Goal: Task Accomplishment & Management: Complete application form

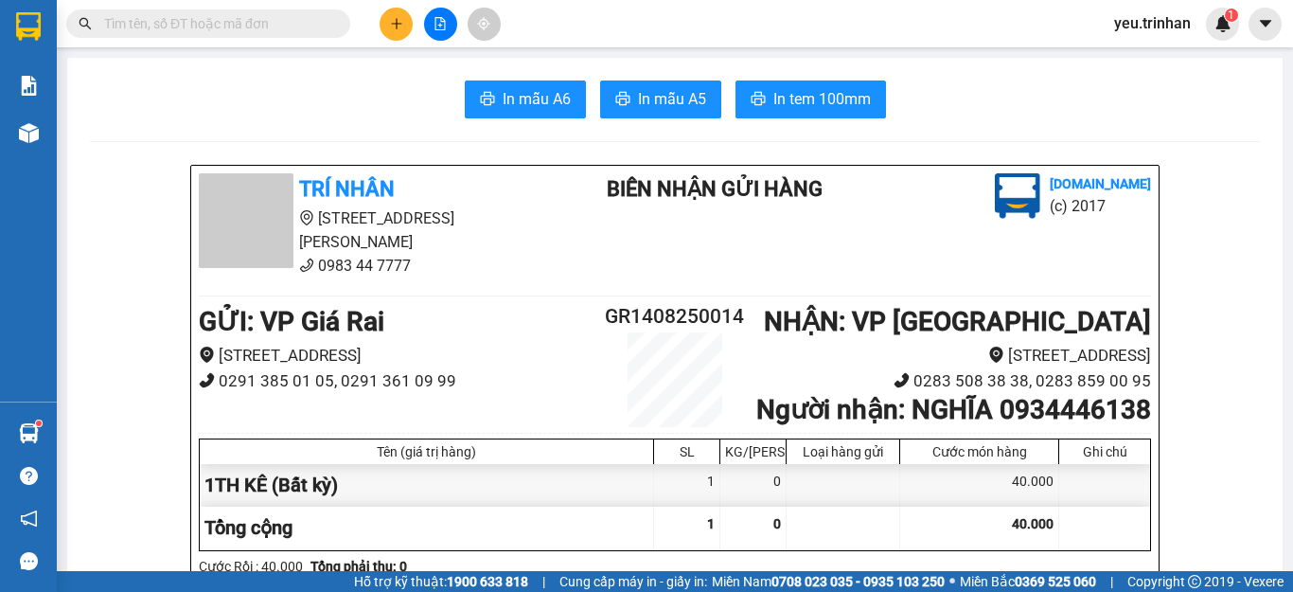
click at [399, 25] on icon "plus" at bounding box center [396, 23] width 13 height 13
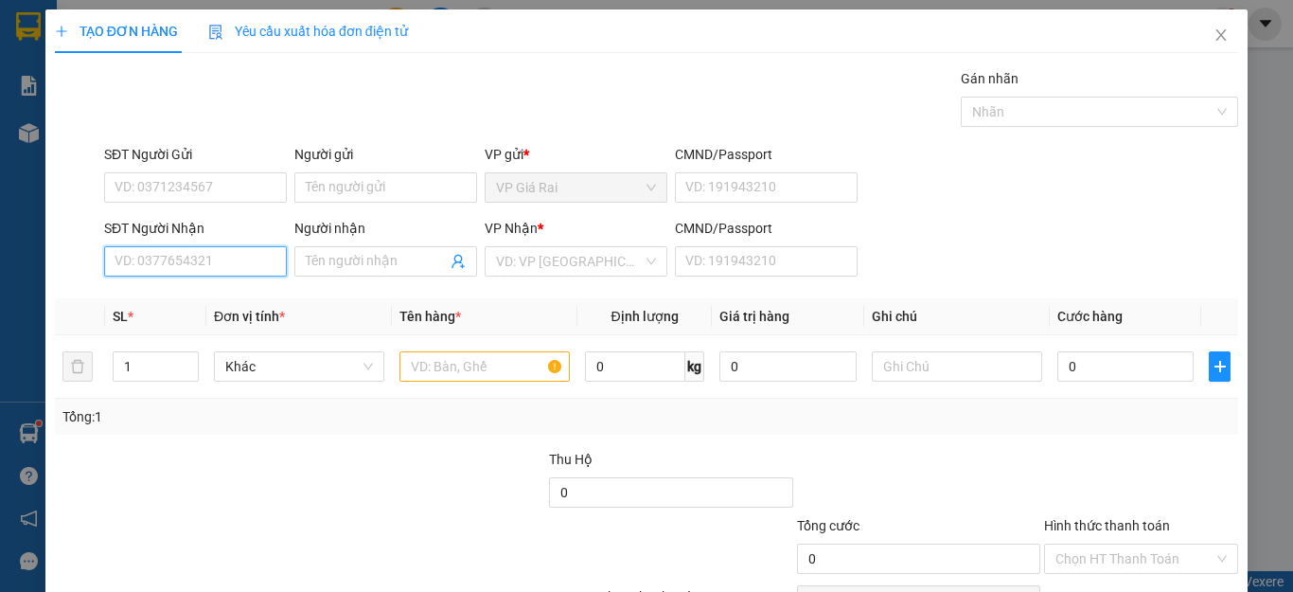
click at [206, 261] on input "SĐT Người Nhận" at bounding box center [195, 261] width 183 height 30
type input "0916002460"
click at [205, 301] on div "0916002460 - châu" at bounding box center [193, 299] width 157 height 21
type input "châu"
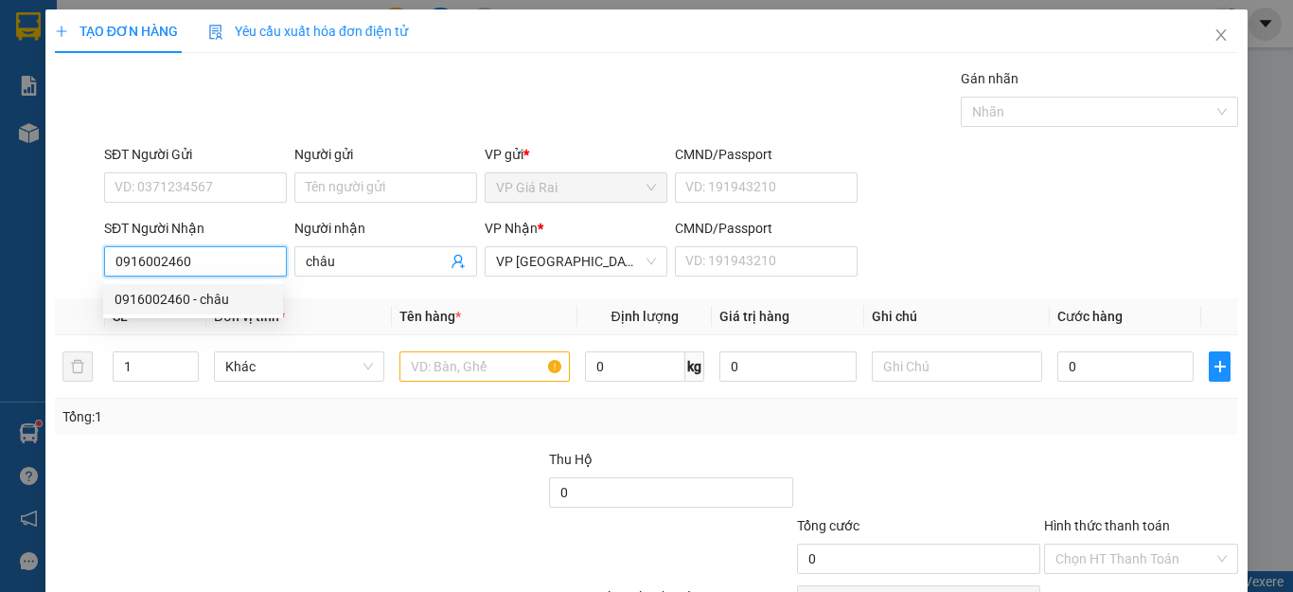
type input "30.000"
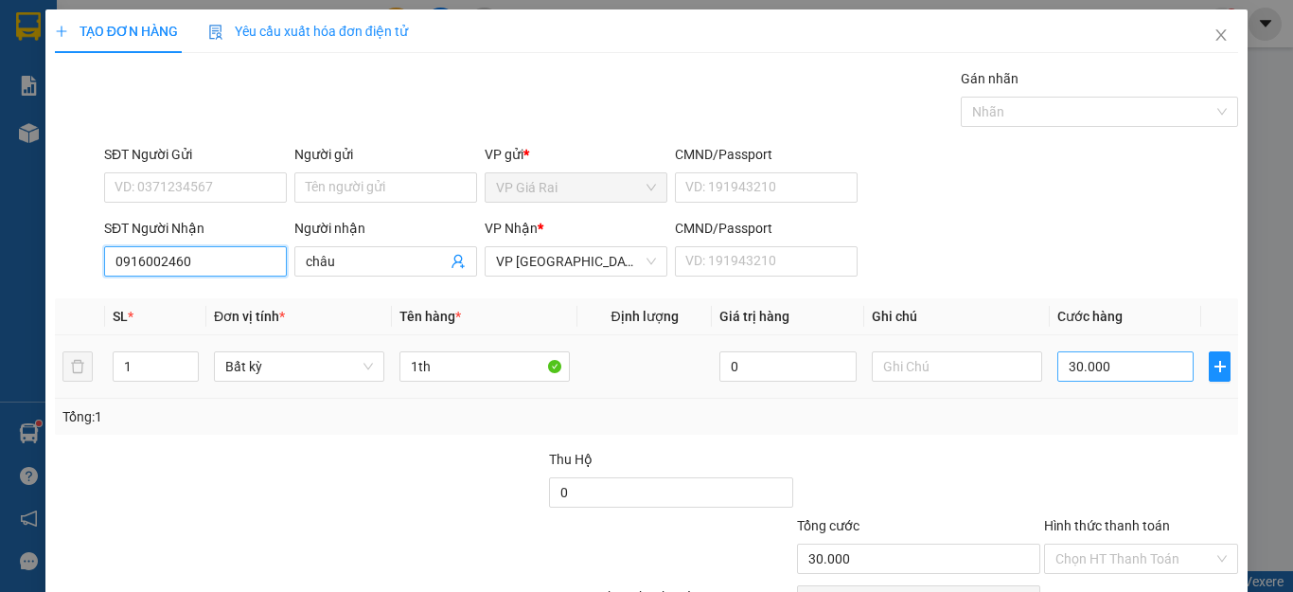
type input "0916002460"
click at [1104, 377] on input "30.000" at bounding box center [1126, 366] width 136 height 30
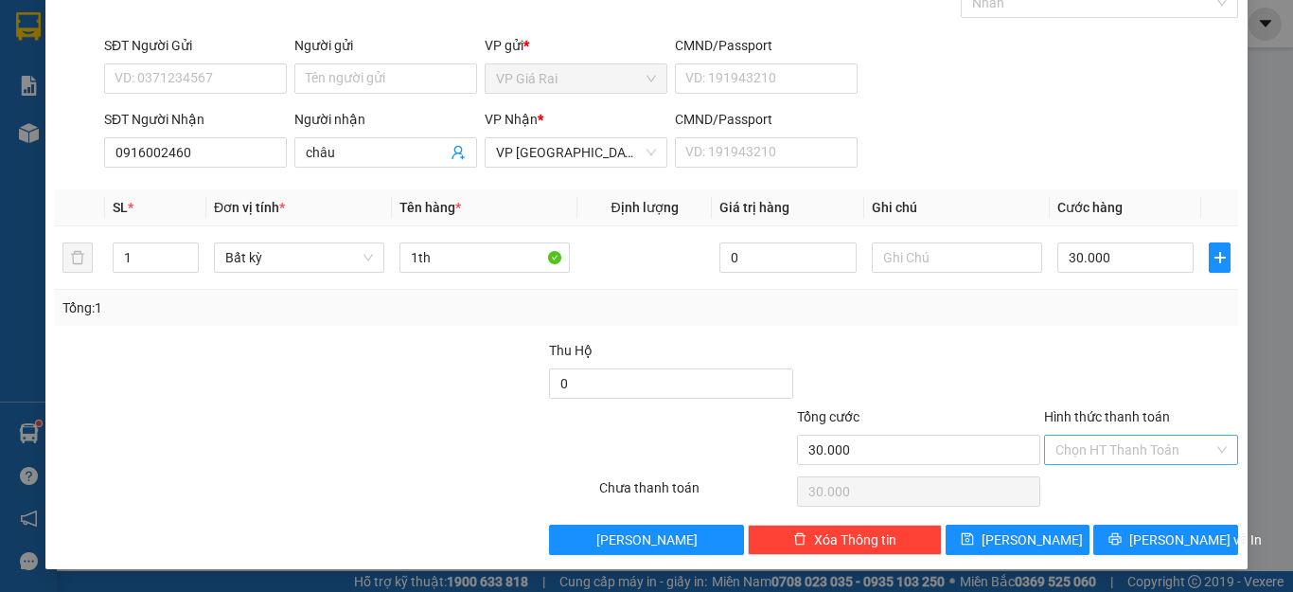
click at [1102, 463] on input "Hình thức thanh toán" at bounding box center [1135, 450] width 158 height 28
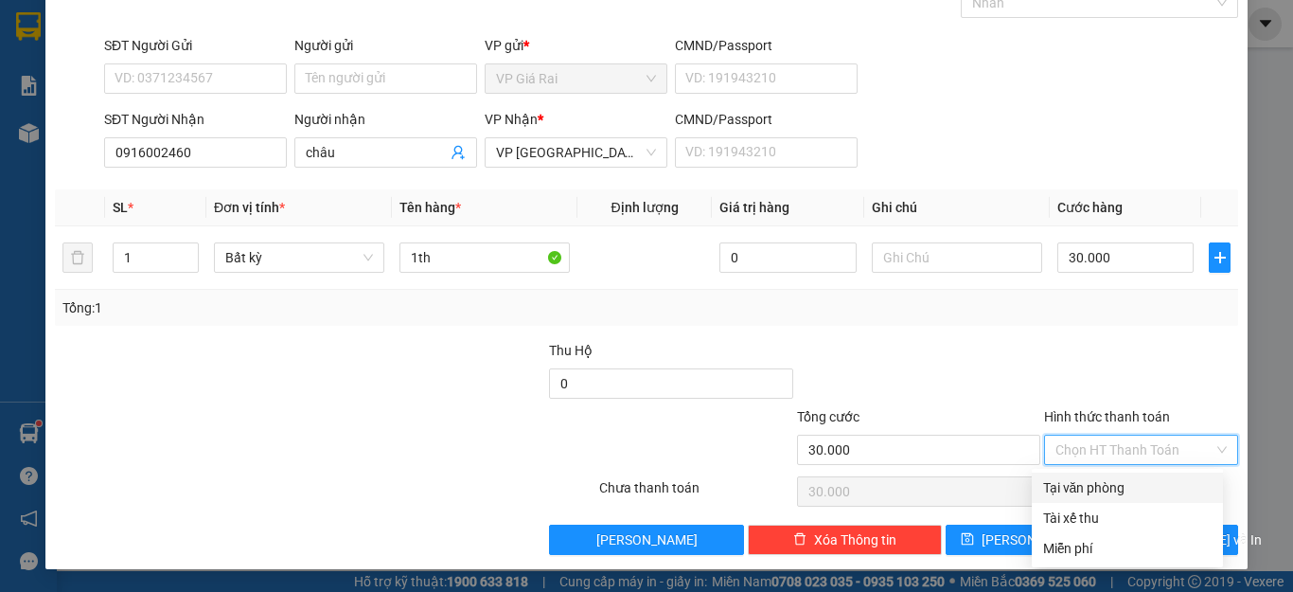
click at [1100, 476] on div "Tại văn phòng" at bounding box center [1127, 488] width 191 height 30
type input "0"
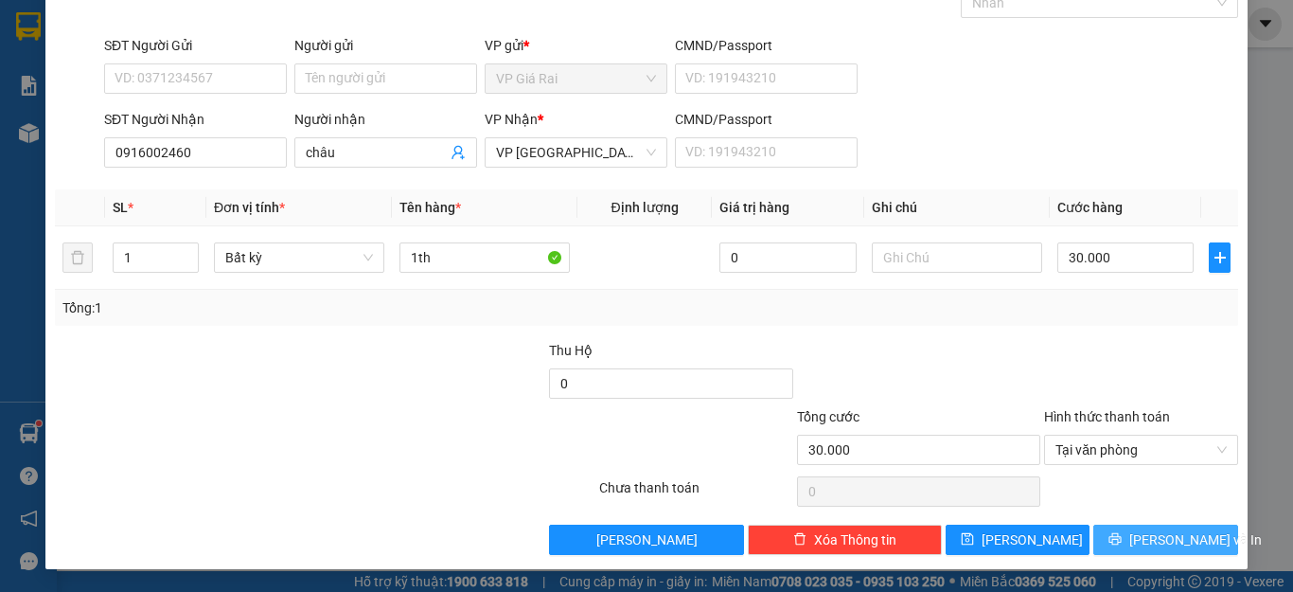
click at [1135, 544] on span "[PERSON_NAME] và In" at bounding box center [1196, 539] width 133 height 21
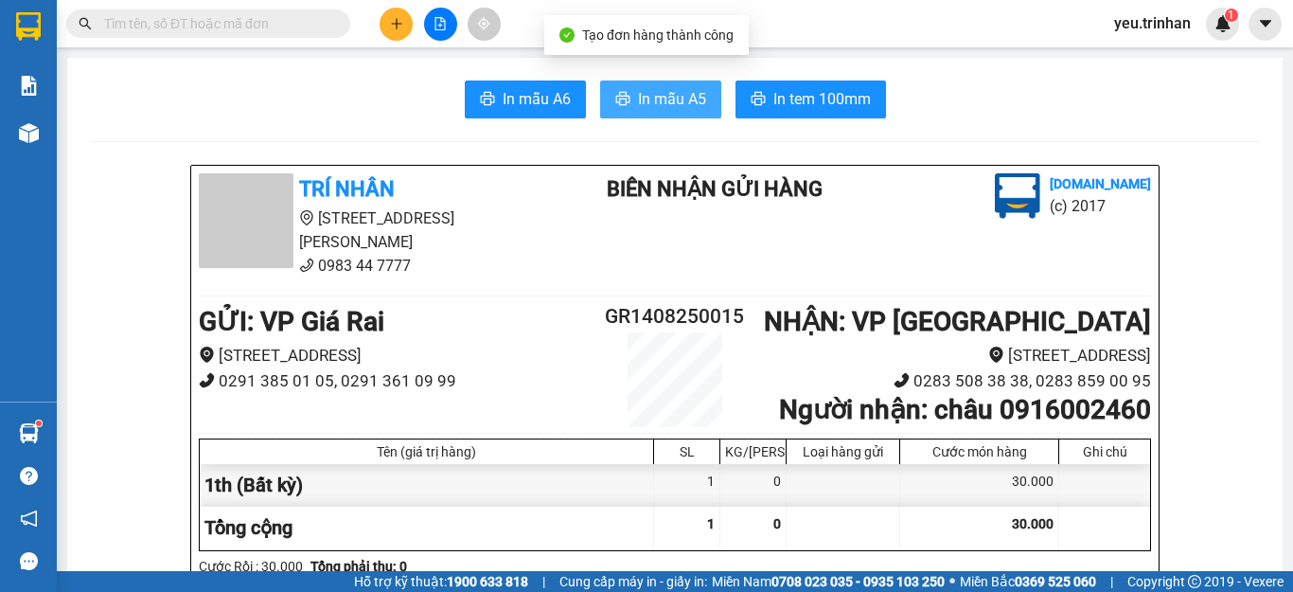
click at [660, 91] on span "In mẫu A5" at bounding box center [672, 99] width 68 height 24
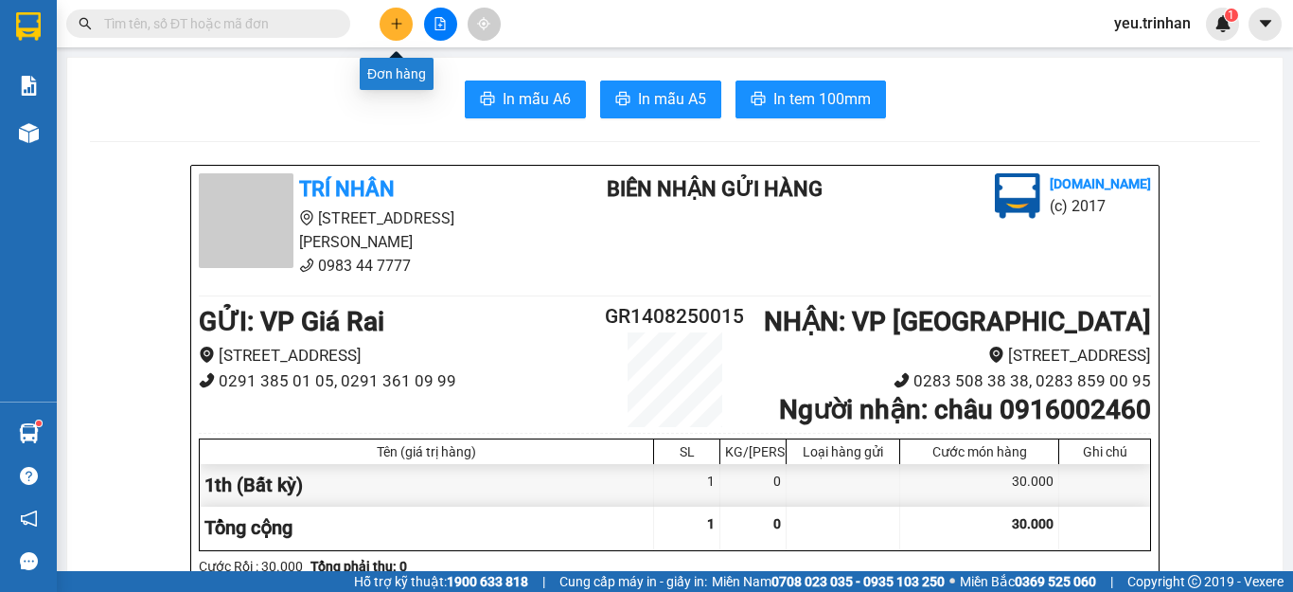
click at [394, 26] on icon "plus" at bounding box center [396, 23] width 13 height 13
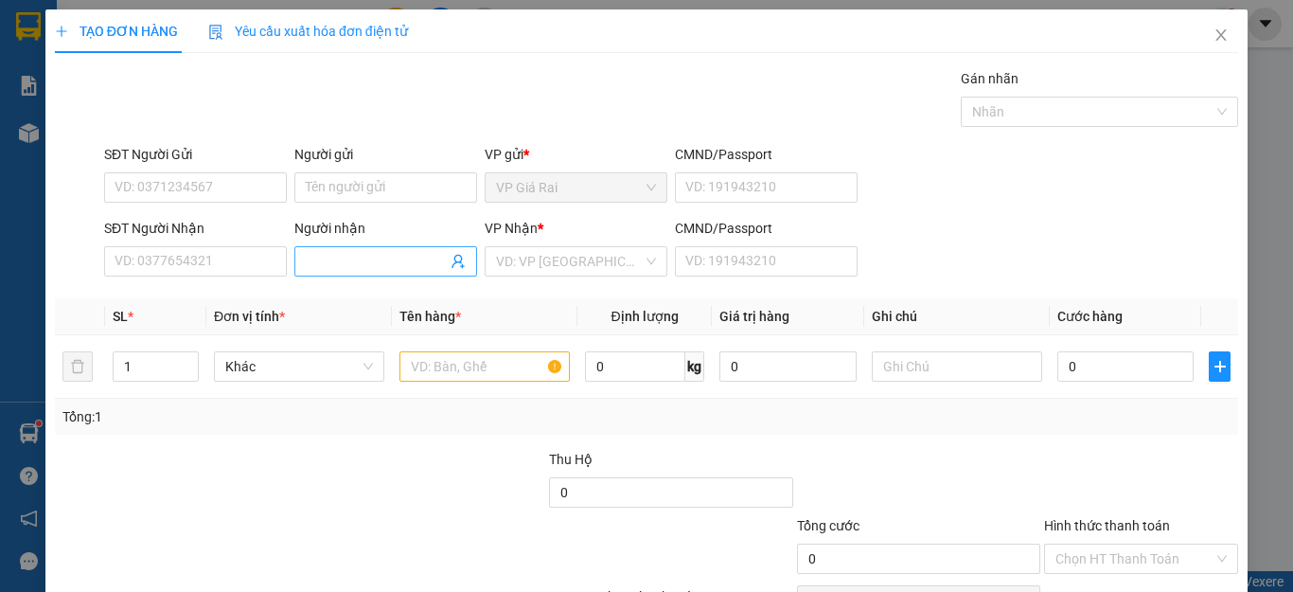
click at [363, 262] on input "Người nhận" at bounding box center [376, 261] width 141 height 21
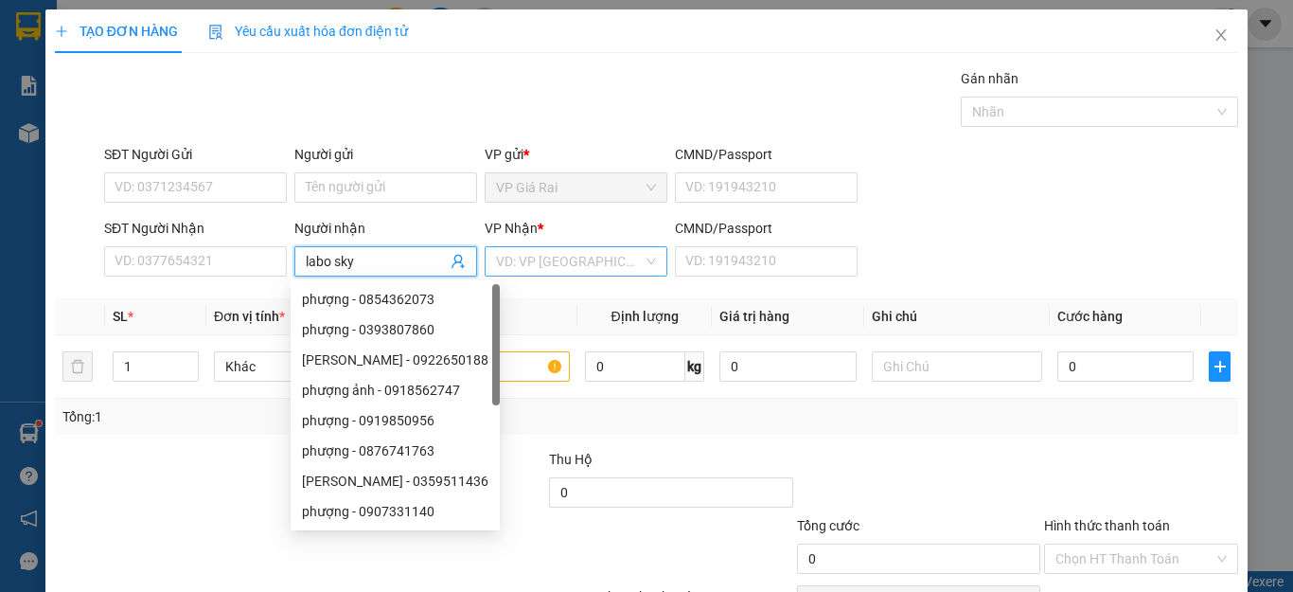
type input "labo sky"
click at [607, 256] on input "search" at bounding box center [569, 261] width 147 height 28
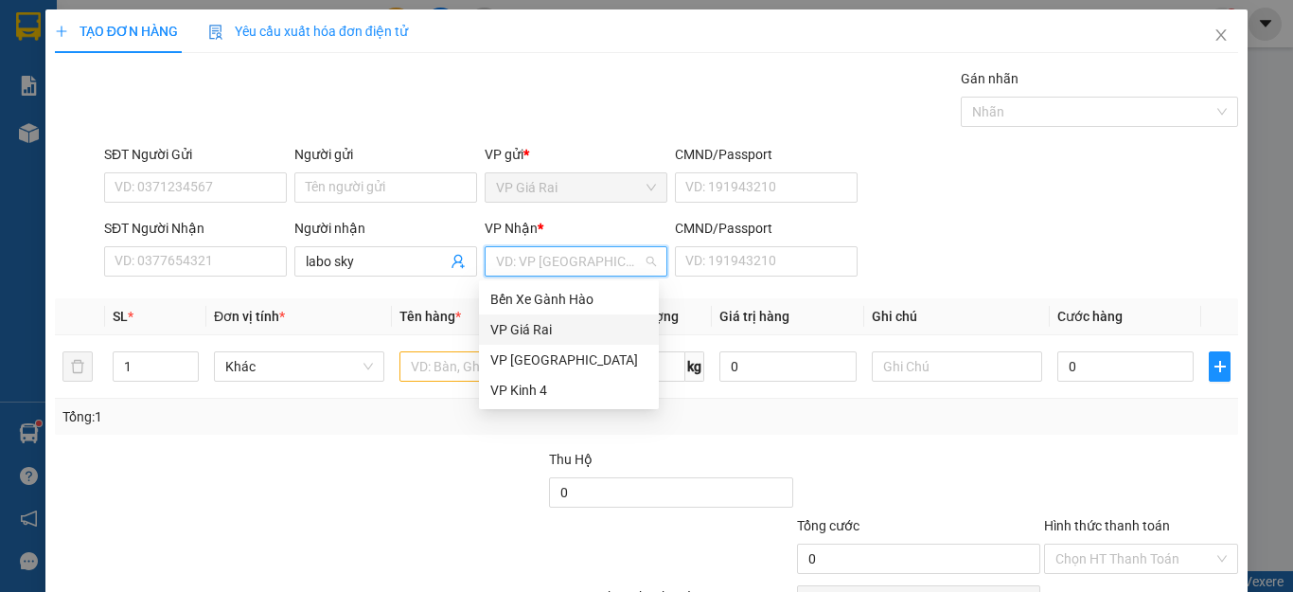
click at [502, 324] on div "VP Giá Rai" at bounding box center [568, 329] width 157 height 21
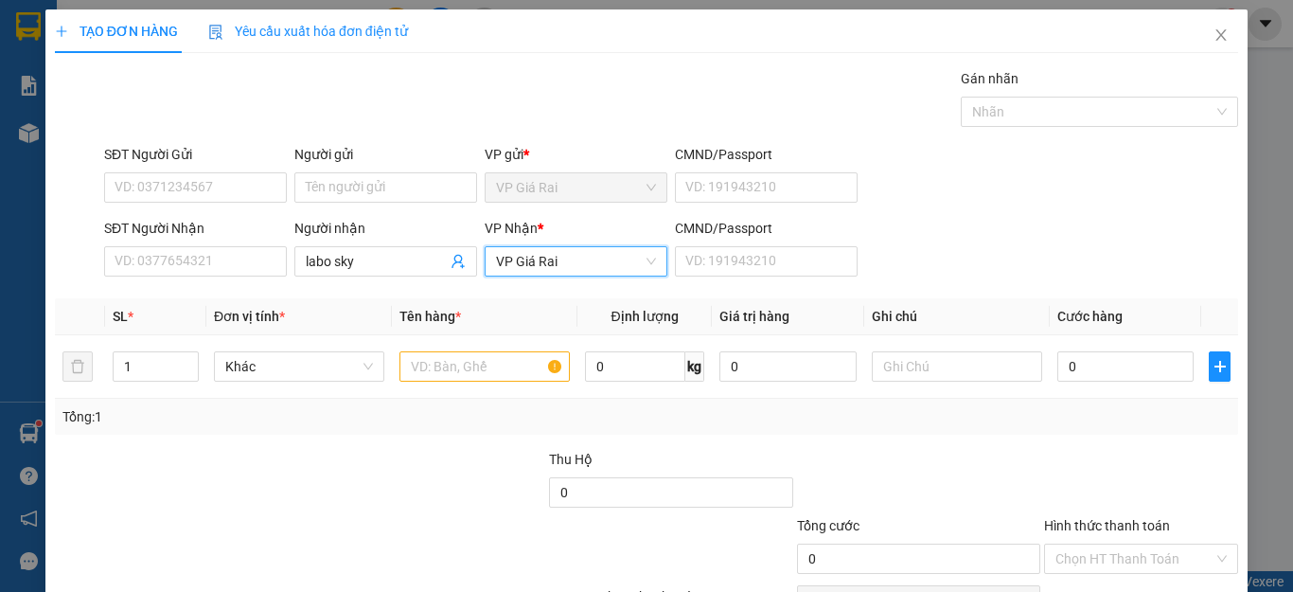
click at [504, 269] on span "VP Giá Rai" at bounding box center [576, 261] width 160 height 28
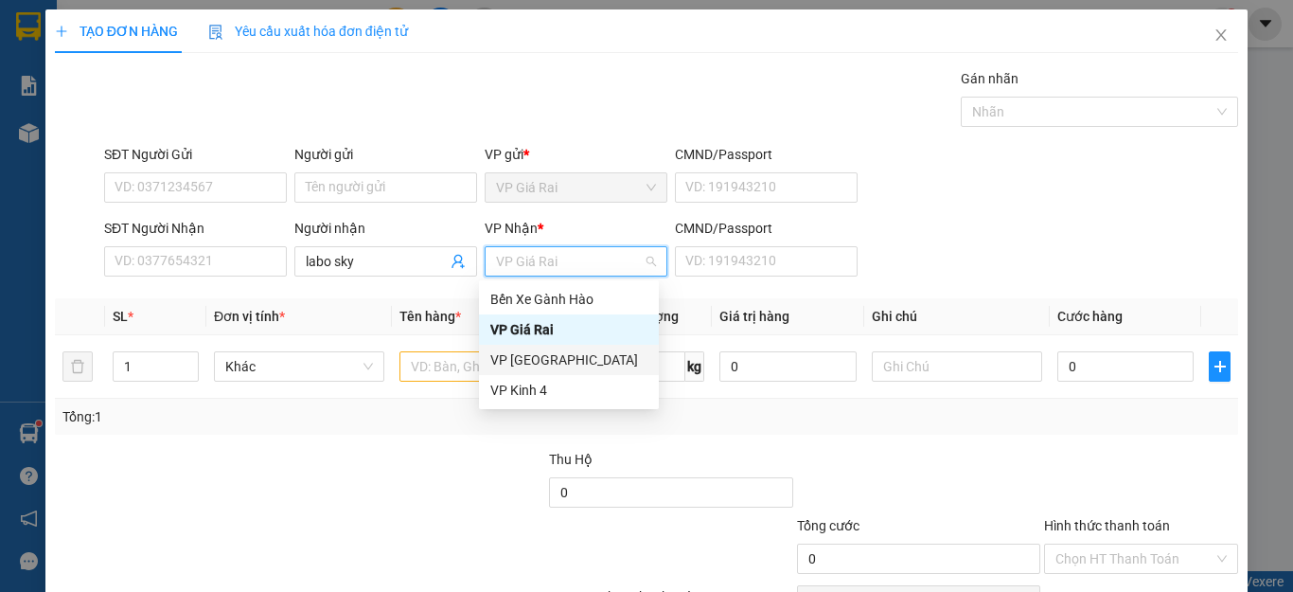
drag, startPoint x: 505, startPoint y: 352, endPoint x: 446, endPoint y: 363, distance: 59.6
click at [500, 354] on div "VP [GEOGRAPHIC_DATA]" at bounding box center [568, 359] width 157 height 21
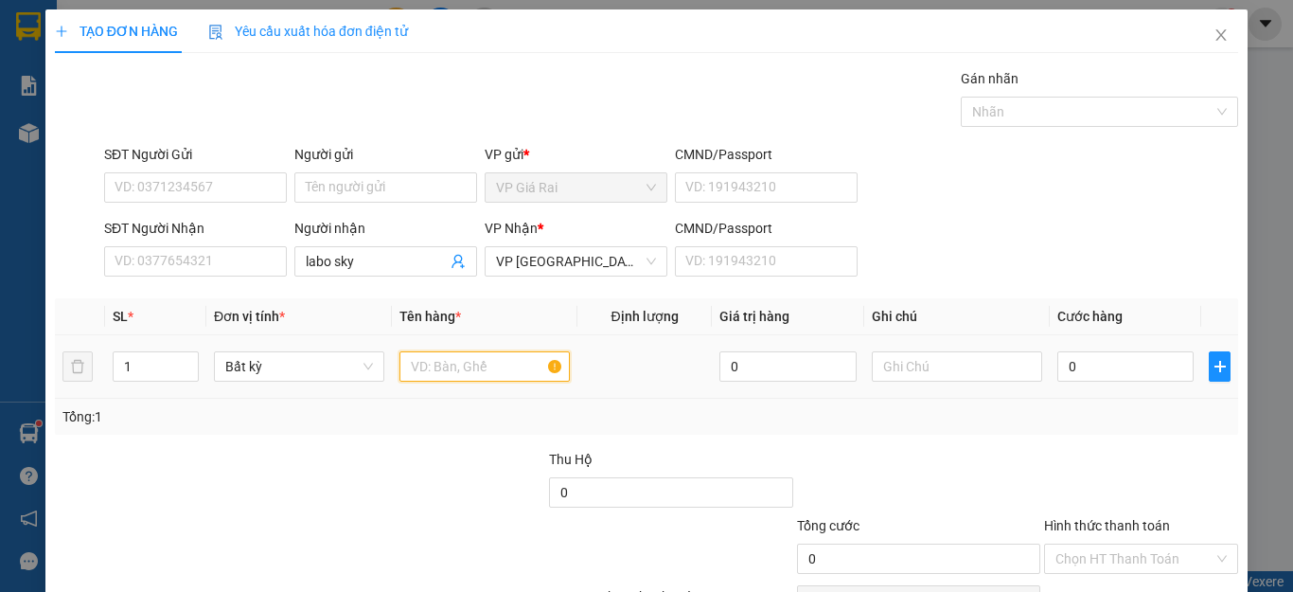
click at [446, 371] on input "text" at bounding box center [485, 366] width 170 height 30
type input "rang"
click at [1069, 361] on input "0" at bounding box center [1126, 366] width 136 height 30
type input "2"
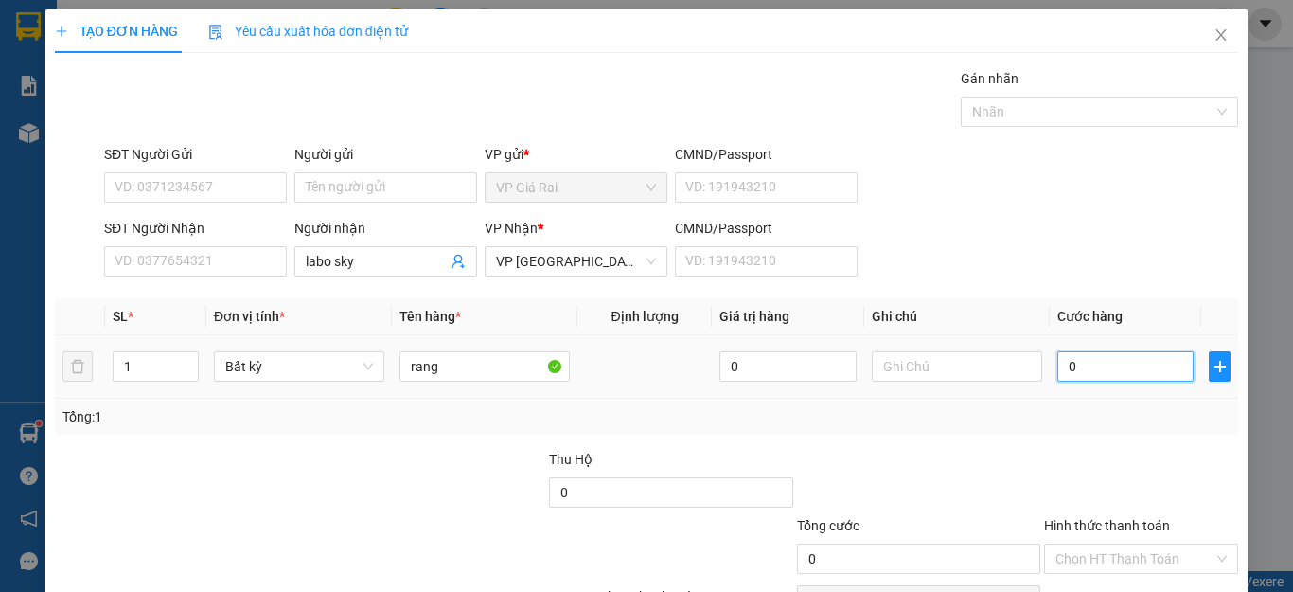
type input "2"
type input "20"
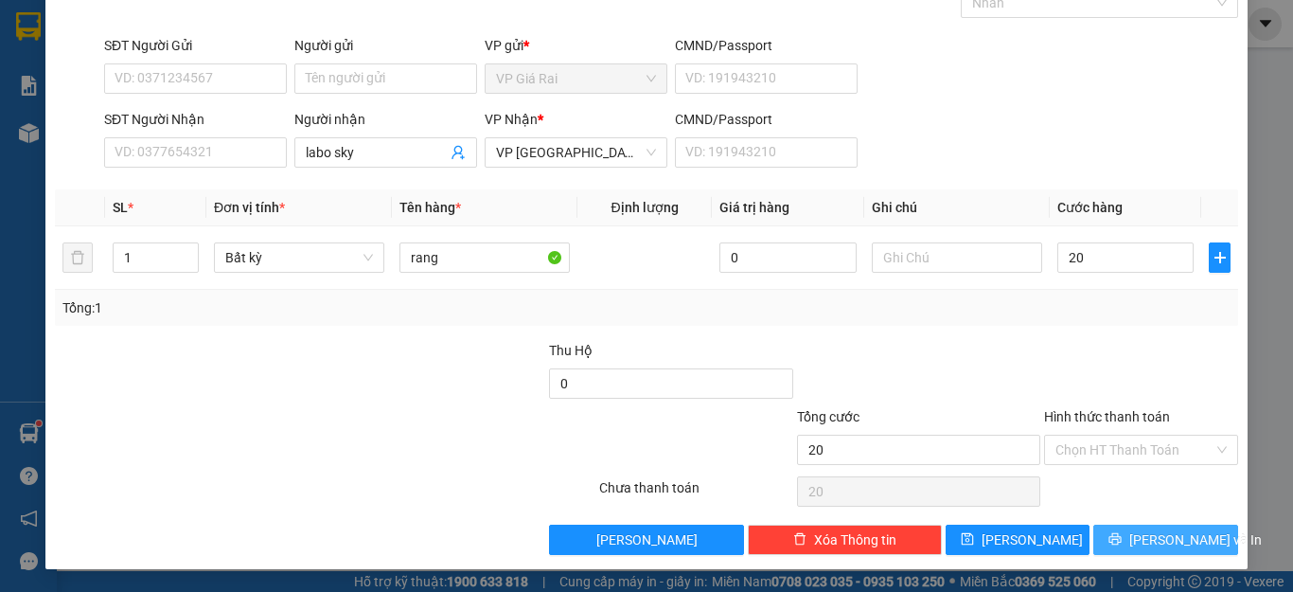
click at [1136, 533] on span "[PERSON_NAME] và In" at bounding box center [1196, 539] width 133 height 21
type input "20.000"
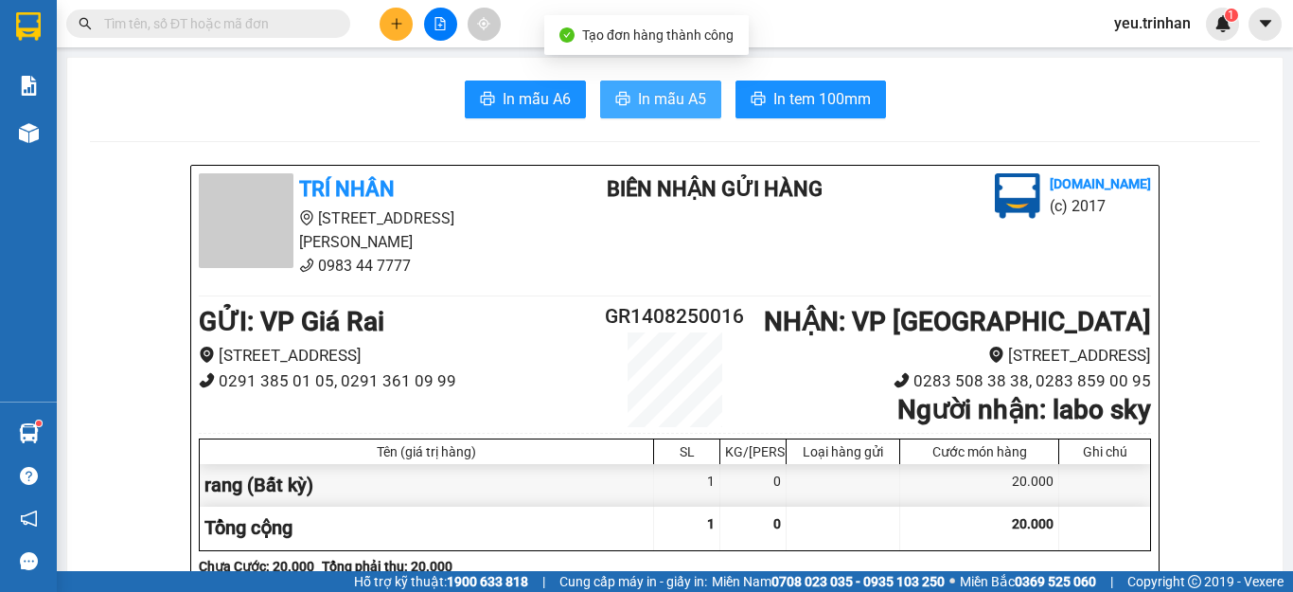
click at [669, 103] on span "In mẫu A5" at bounding box center [672, 99] width 68 height 24
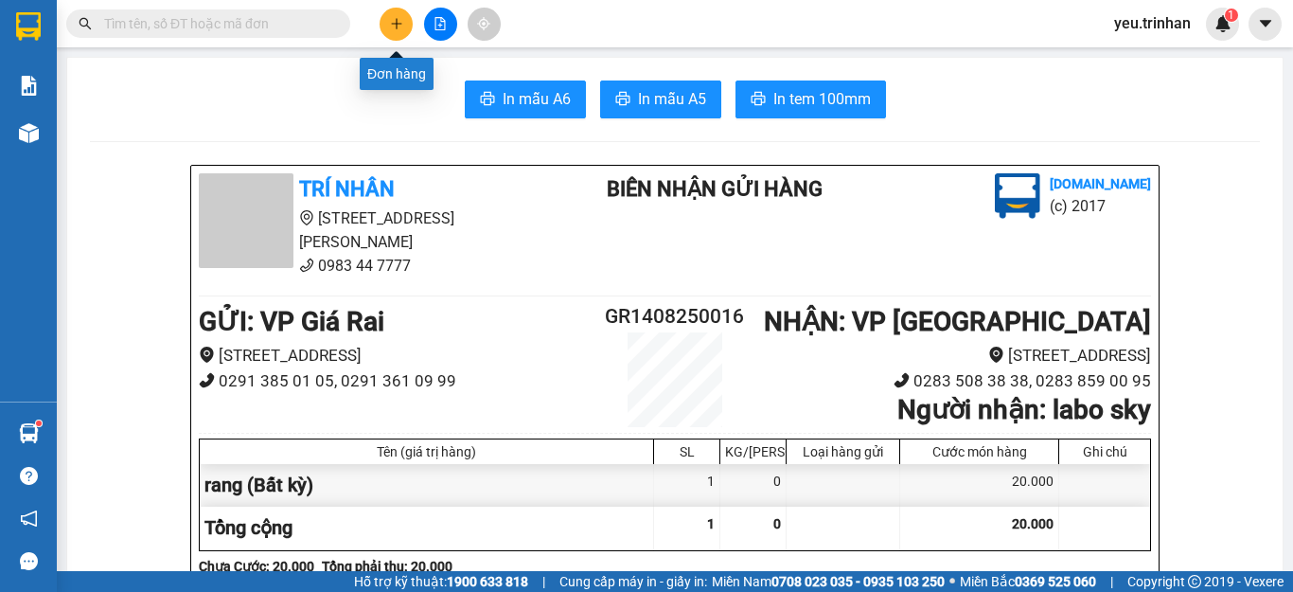
click at [394, 29] on icon "plus" at bounding box center [396, 23] width 13 height 13
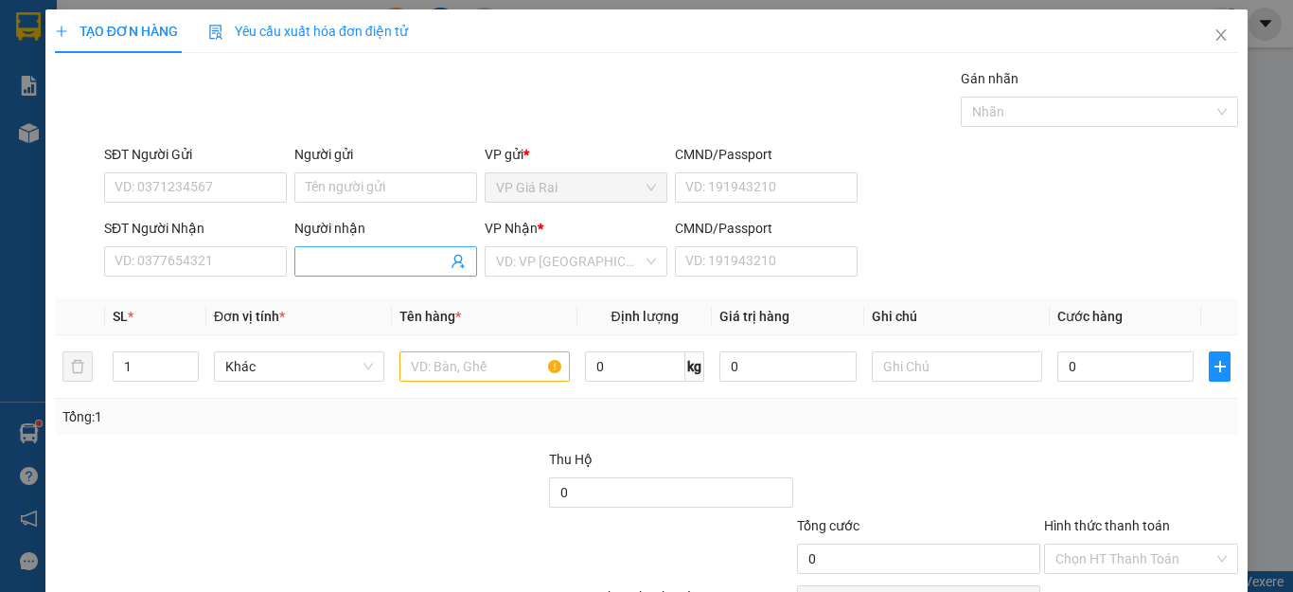
click at [362, 250] on span at bounding box center [385, 261] width 183 height 30
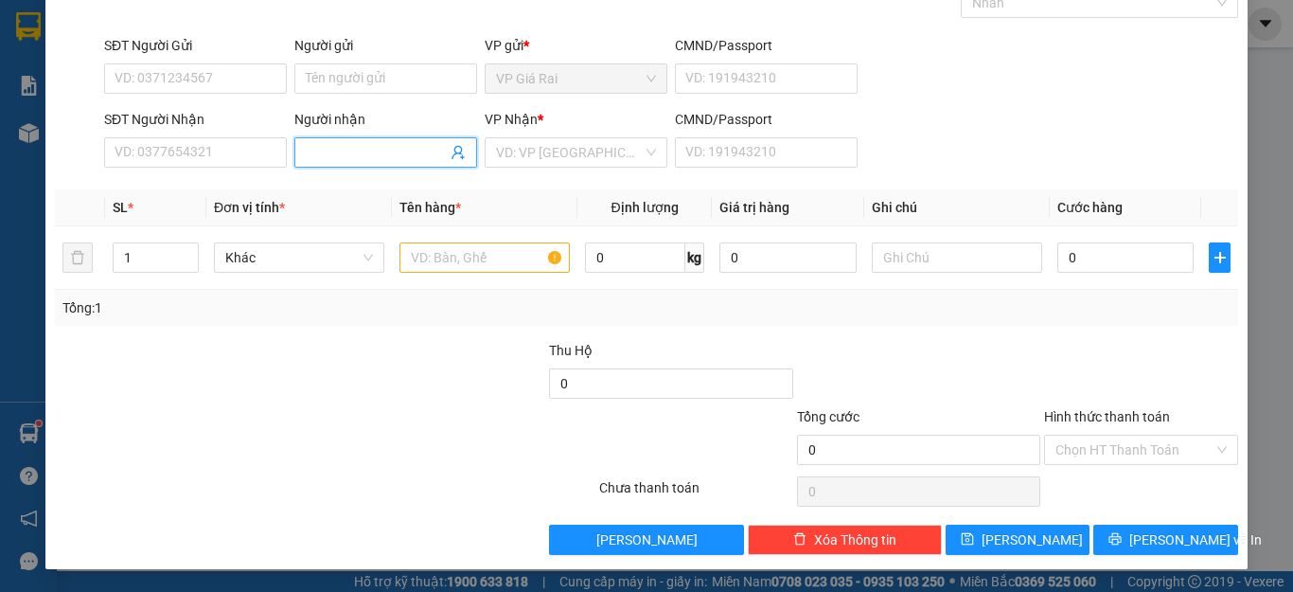
click at [371, 145] on input "Người nhận" at bounding box center [376, 152] width 141 height 21
type input "labo asia"
click at [568, 159] on input "search" at bounding box center [569, 152] width 147 height 28
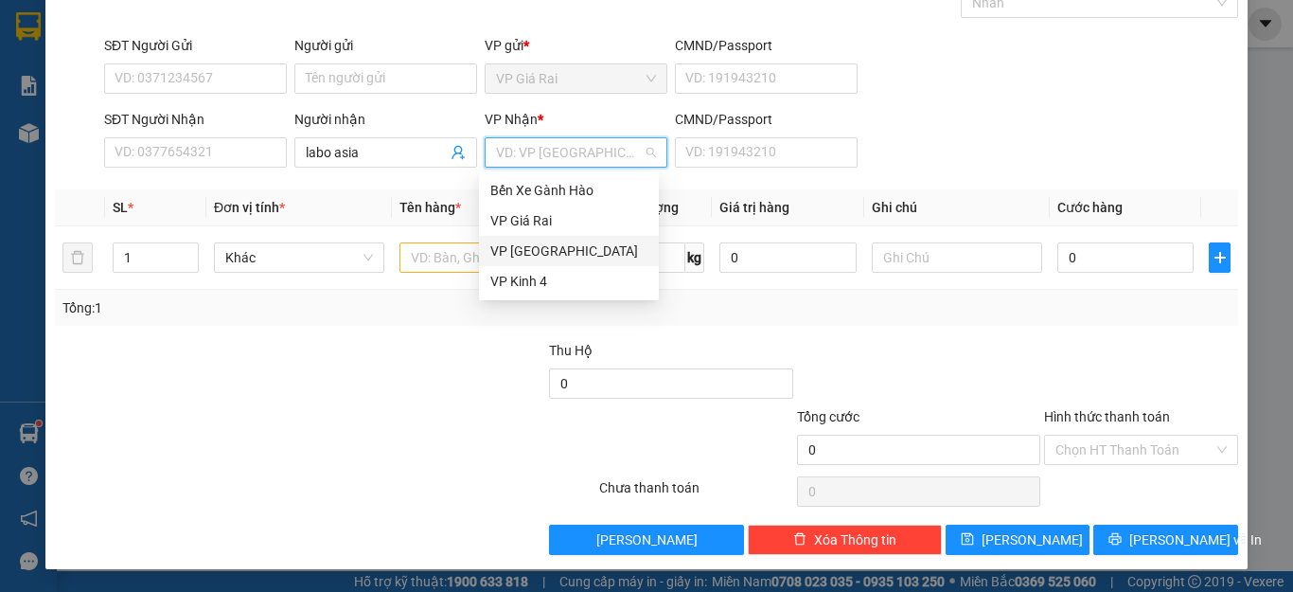
click at [530, 243] on div "VP [GEOGRAPHIC_DATA]" at bounding box center [568, 251] width 157 height 21
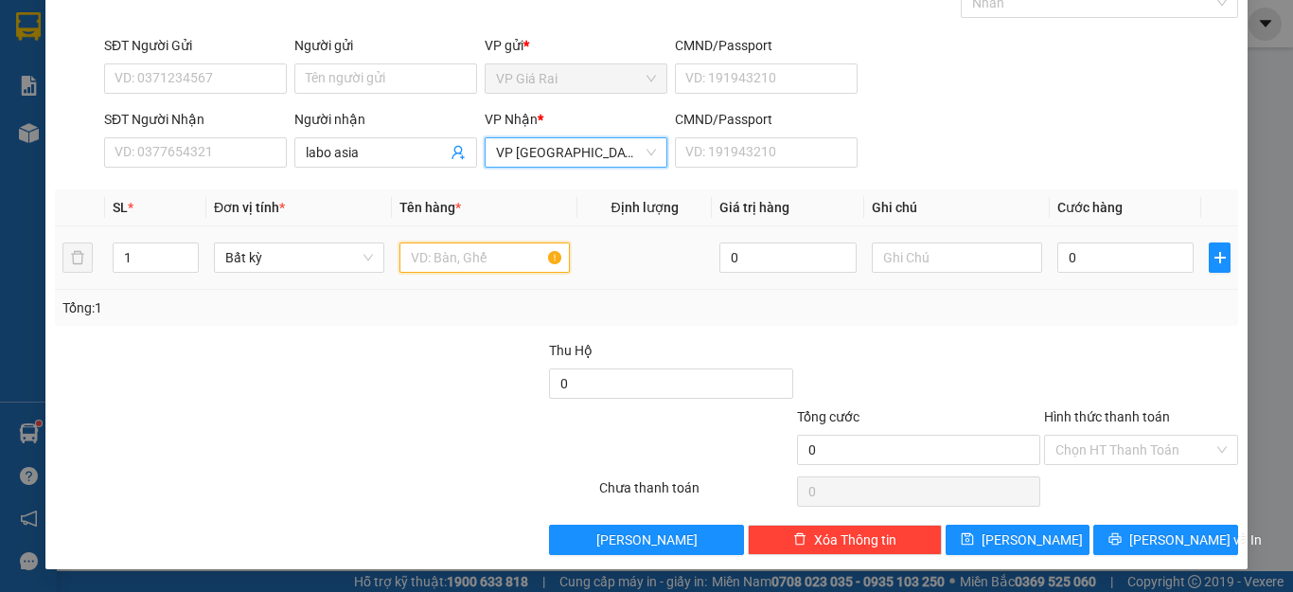
click at [441, 254] on input "text" at bounding box center [485, 257] width 170 height 30
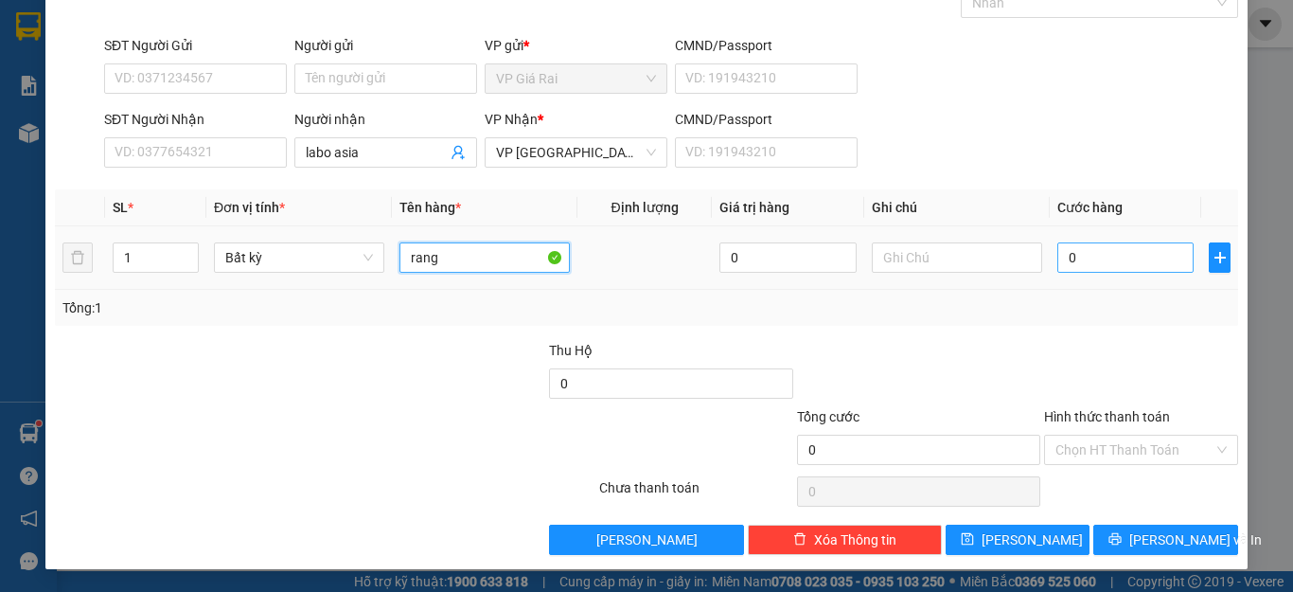
type input "rang"
click at [1074, 250] on input "0" at bounding box center [1126, 257] width 136 height 30
type input "2"
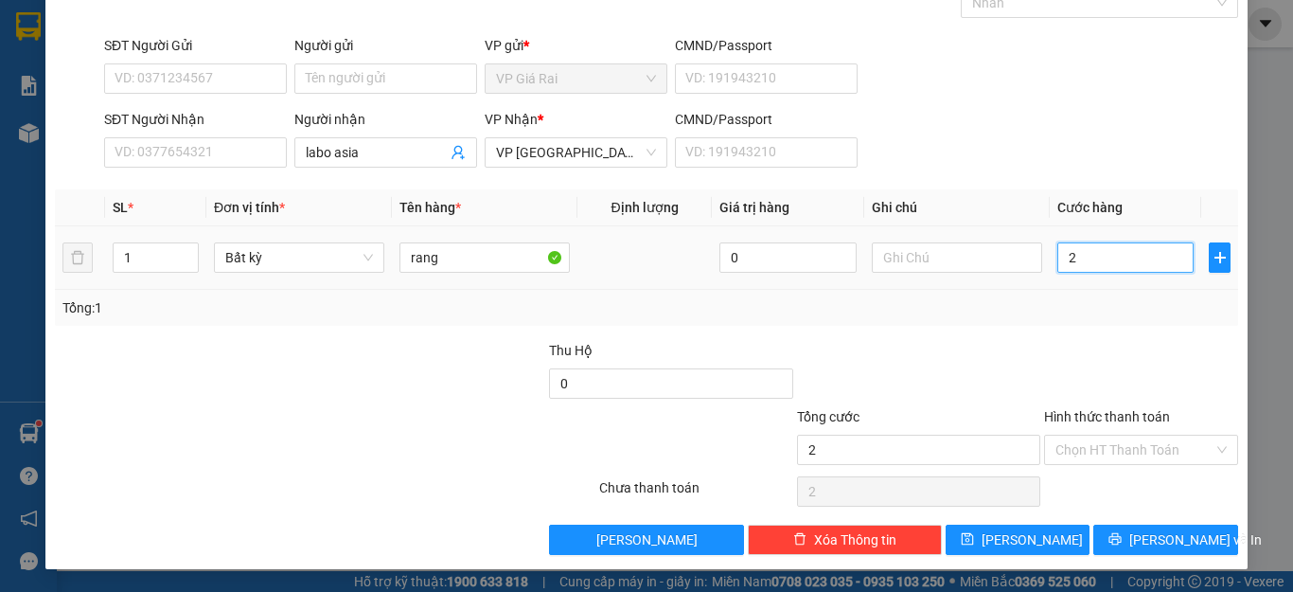
type input "20"
click at [1104, 446] on input "Hình thức thanh toán" at bounding box center [1135, 450] width 158 height 28
type input "20.000"
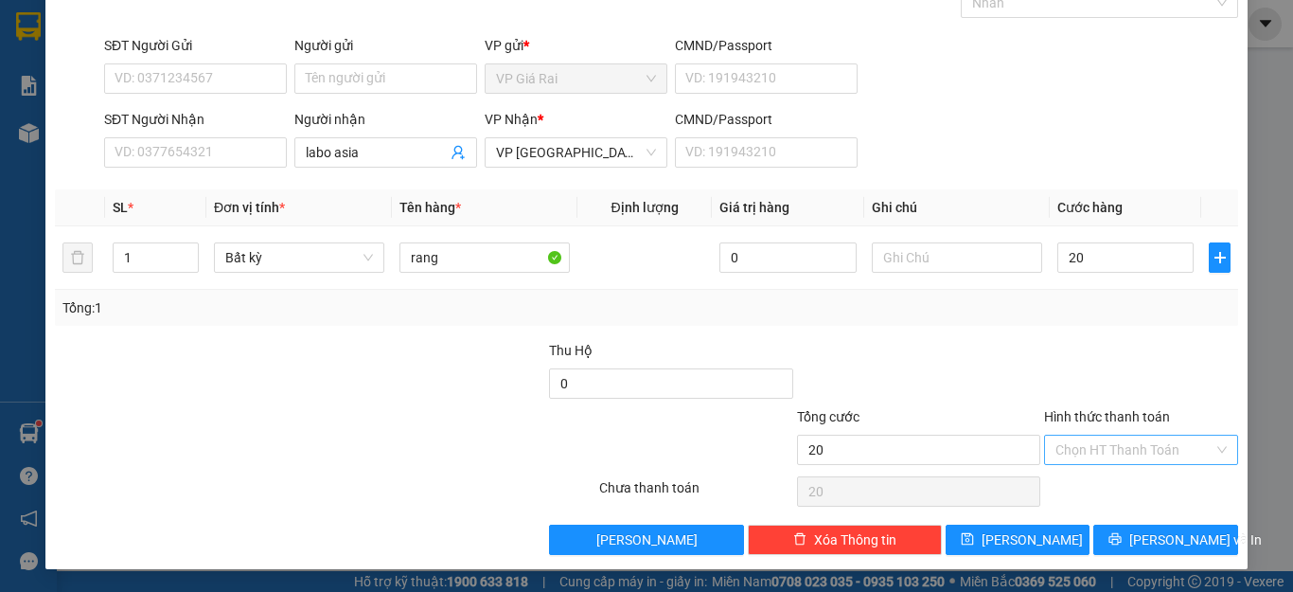
type input "20.000"
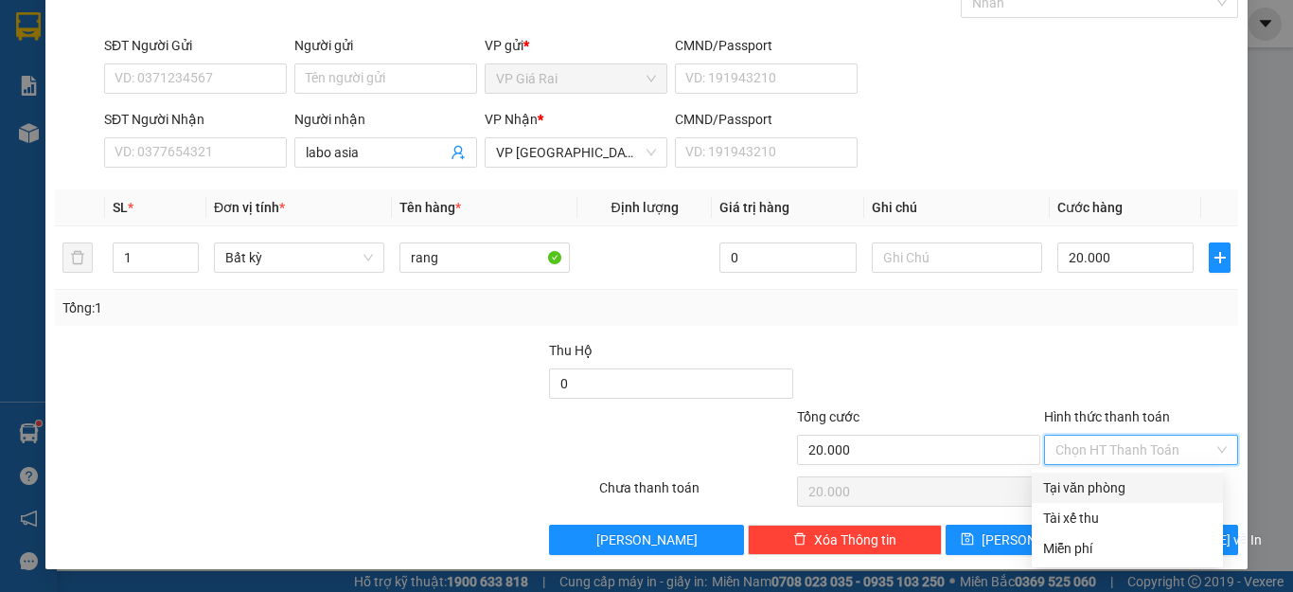
click at [1100, 479] on div "Tại văn phòng" at bounding box center [1127, 487] width 169 height 21
type input "0"
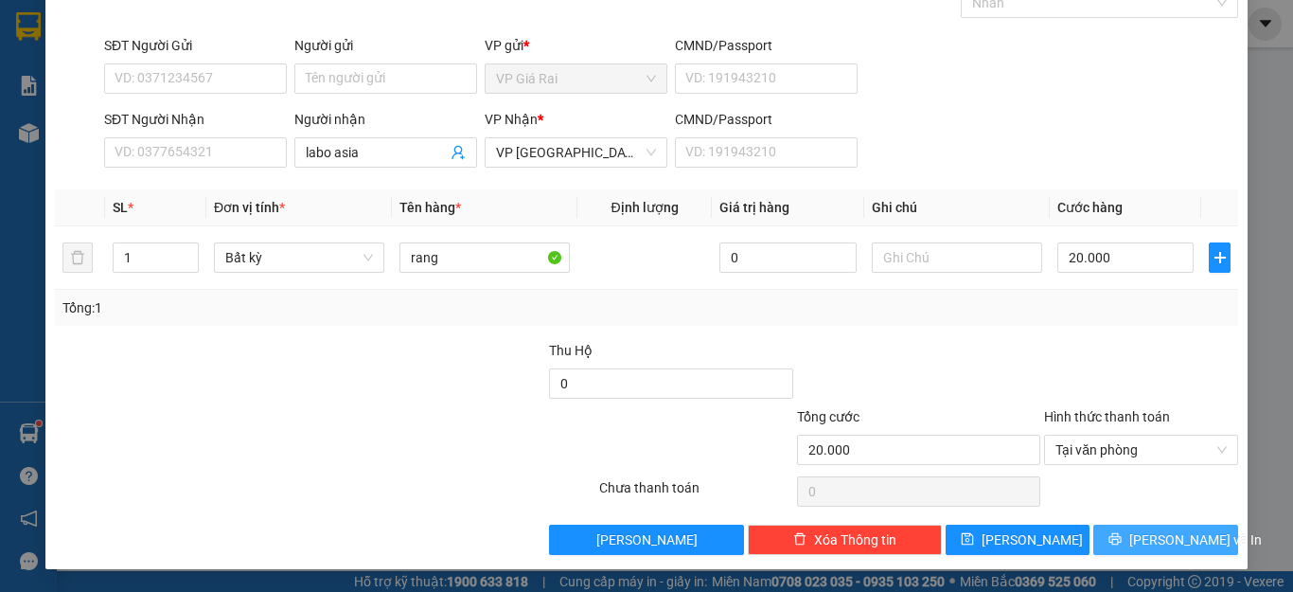
click at [1122, 544] on icon "printer" at bounding box center [1115, 538] width 13 height 13
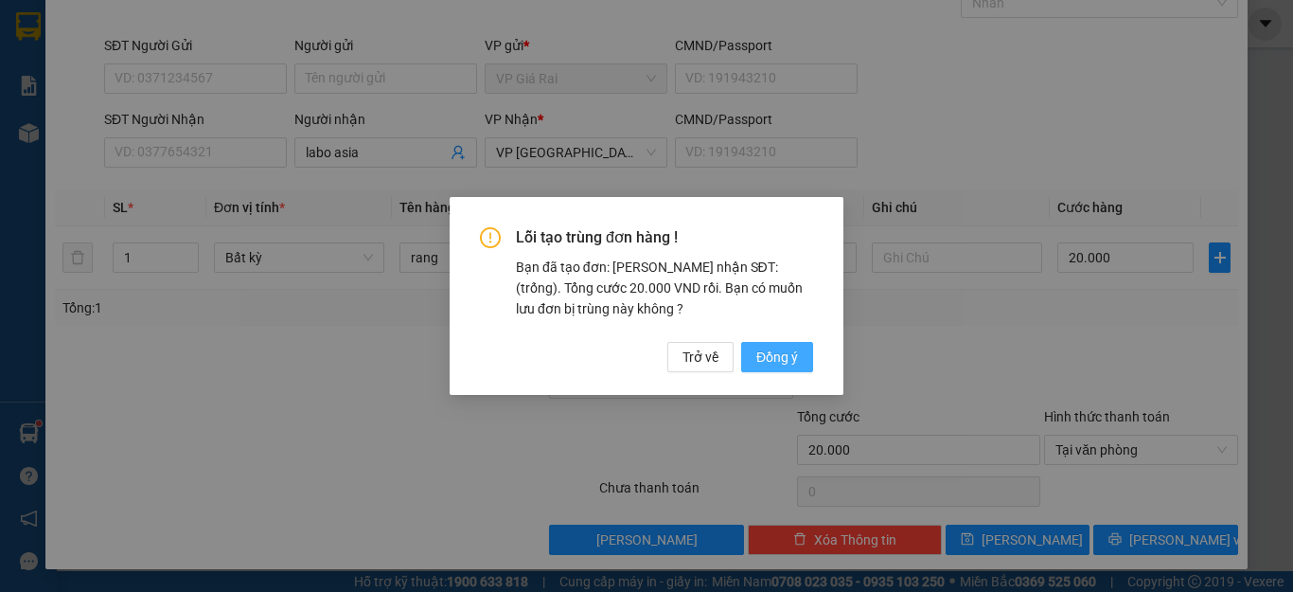
click at [797, 360] on span "Đồng ý" at bounding box center [778, 357] width 42 height 21
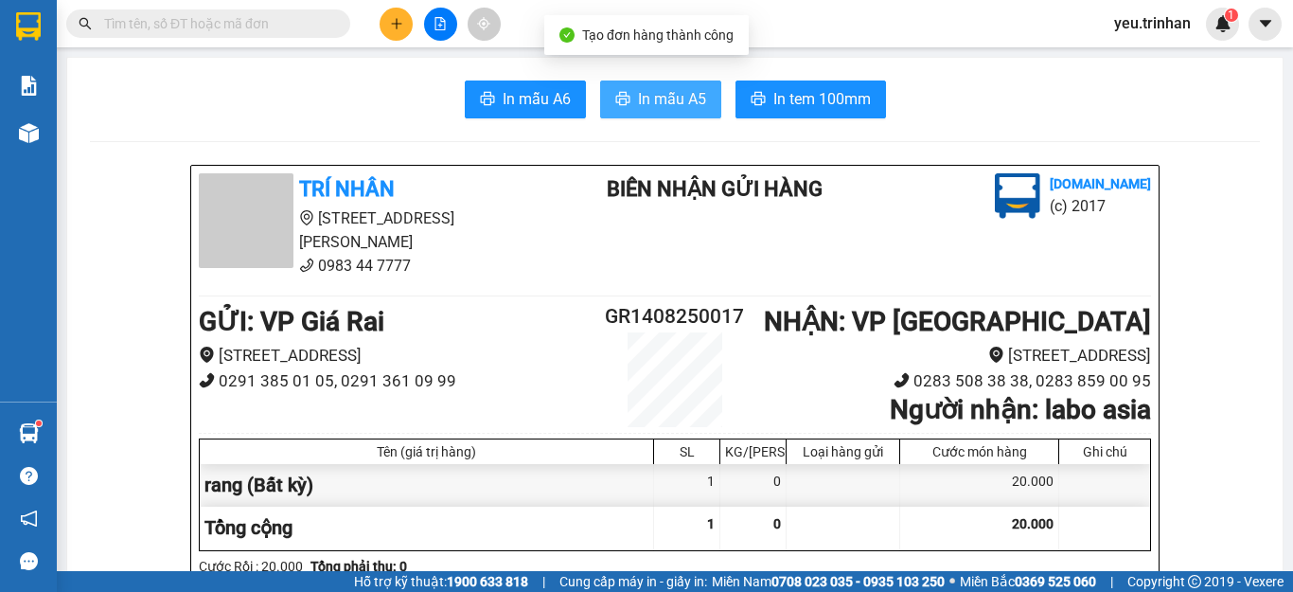
click at [674, 93] on span "In mẫu A5" at bounding box center [672, 99] width 68 height 24
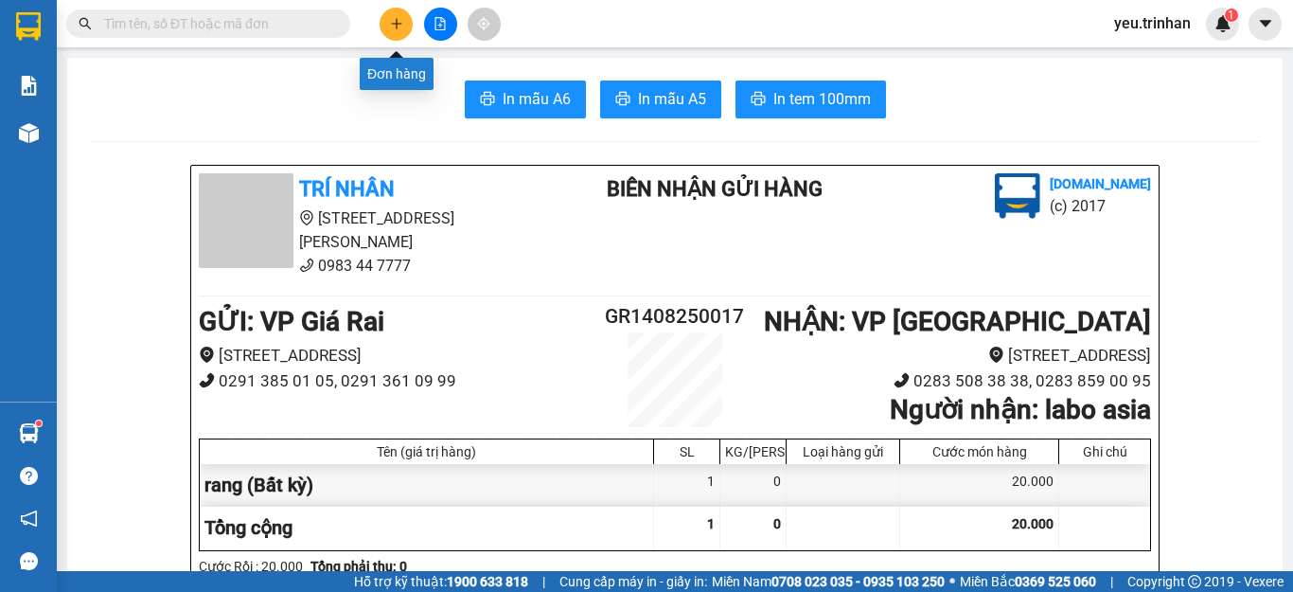
click at [408, 28] on button at bounding box center [396, 24] width 33 height 33
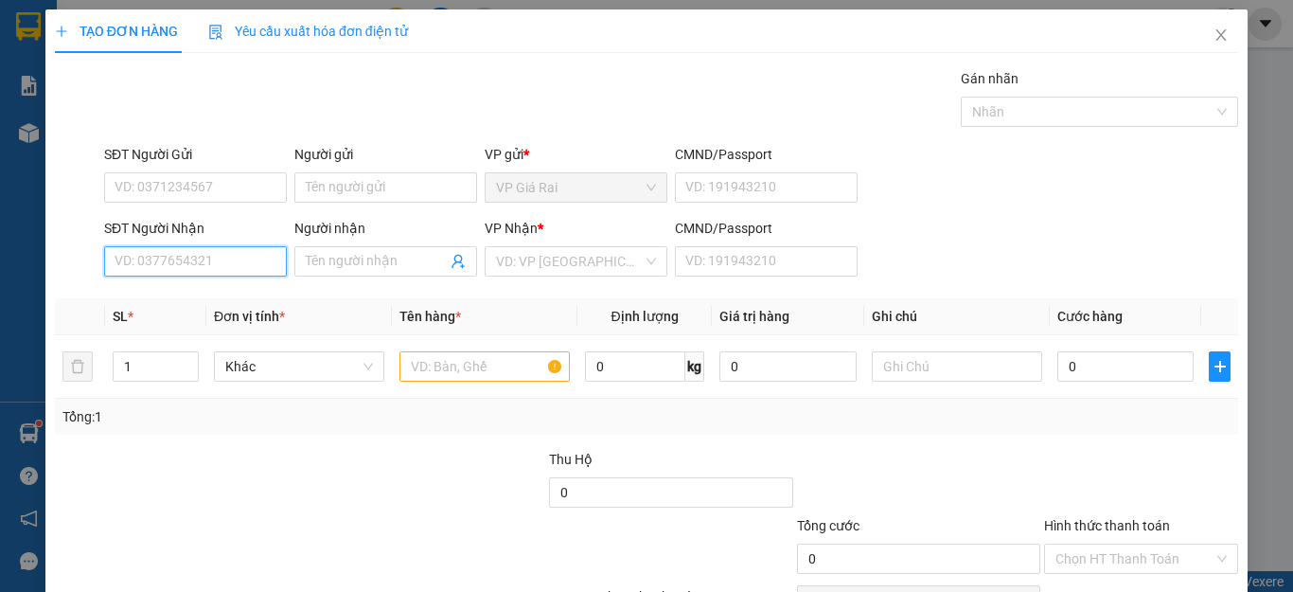
click at [187, 257] on input "SĐT Người Nhận" at bounding box center [195, 261] width 183 height 30
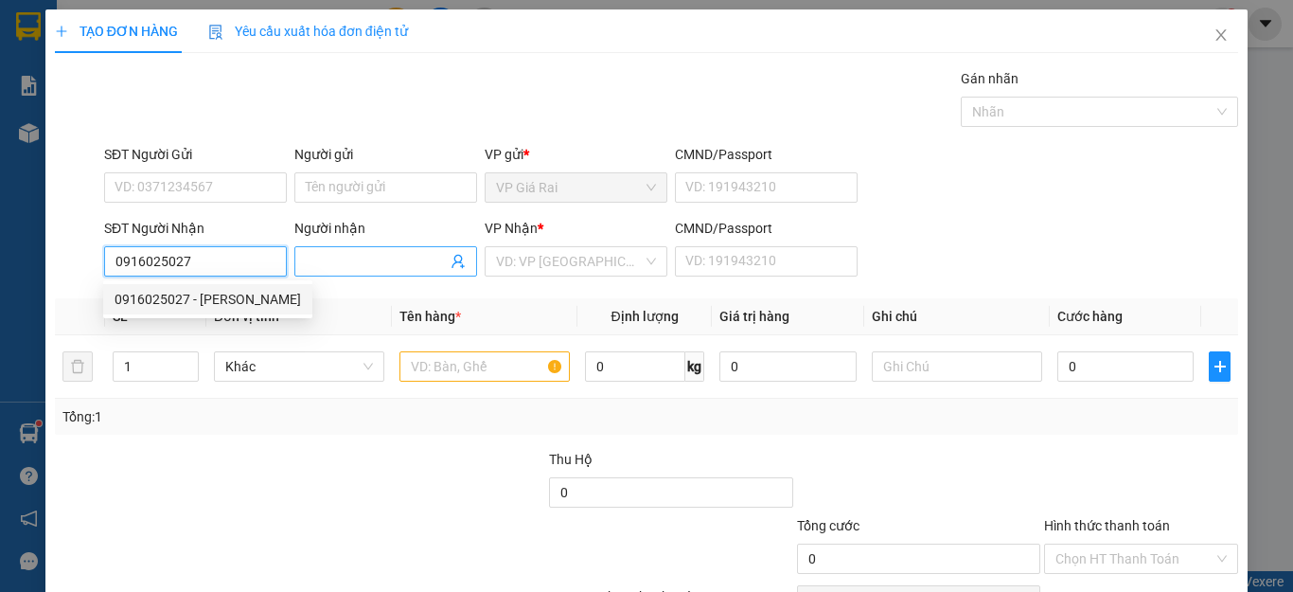
type input "0916025027"
click at [354, 251] on input "Người nhận" at bounding box center [376, 261] width 141 height 21
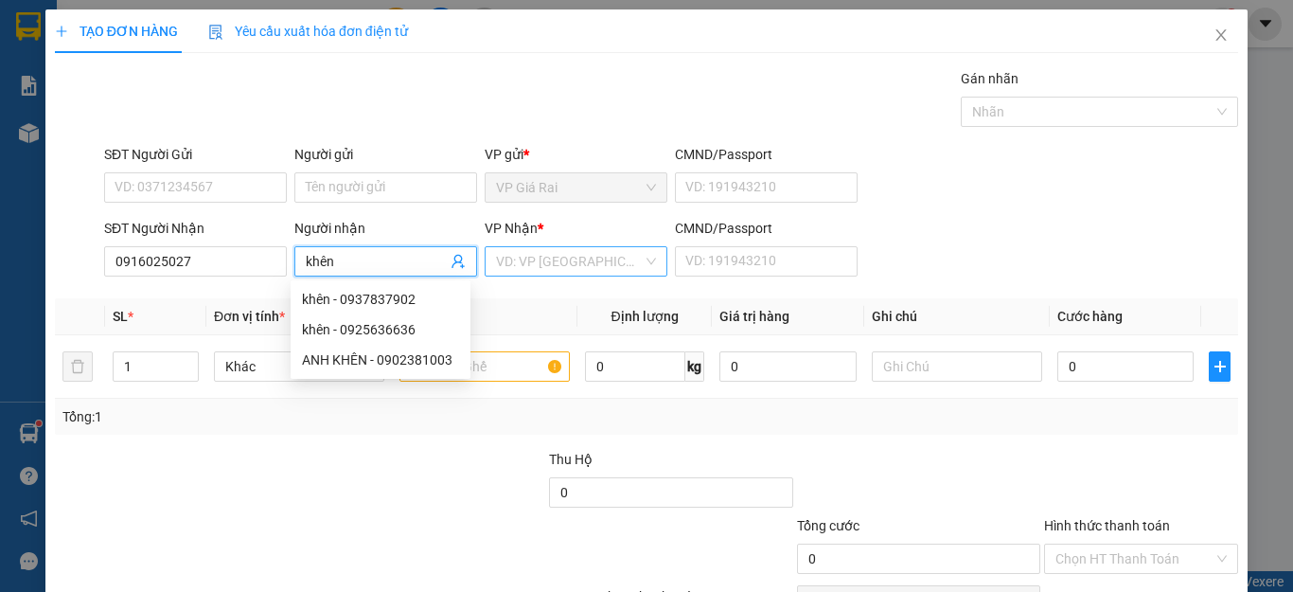
type input "khên"
click at [568, 267] on input "search" at bounding box center [569, 261] width 147 height 28
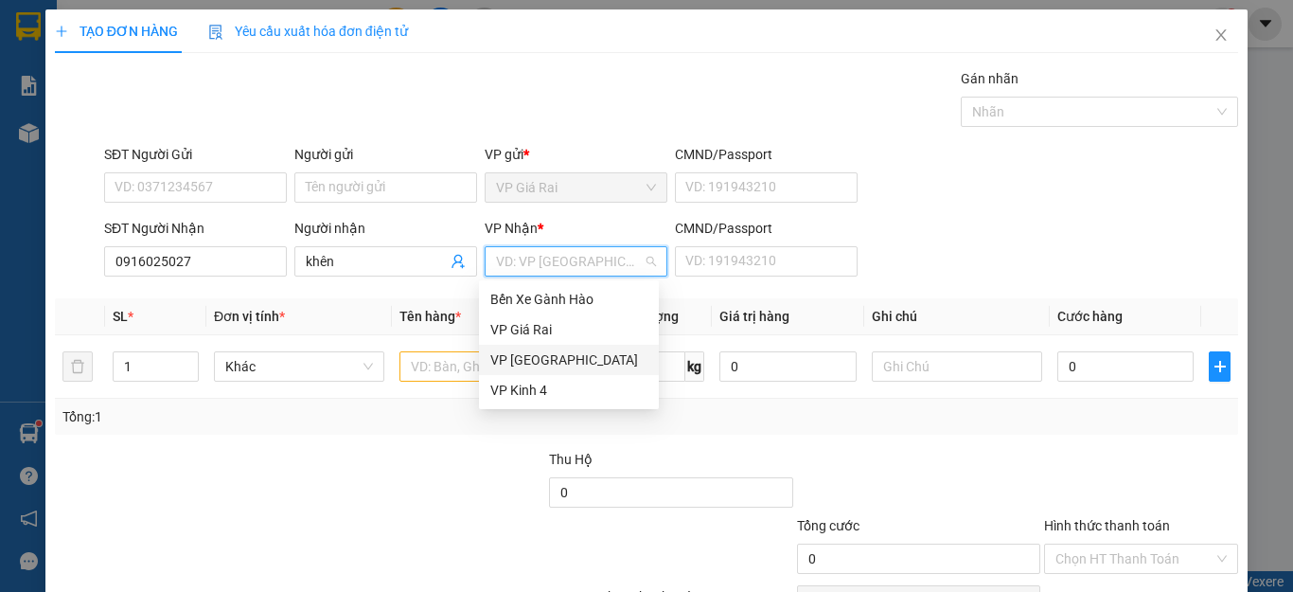
click at [555, 357] on div "VP [GEOGRAPHIC_DATA]" at bounding box center [568, 359] width 157 height 21
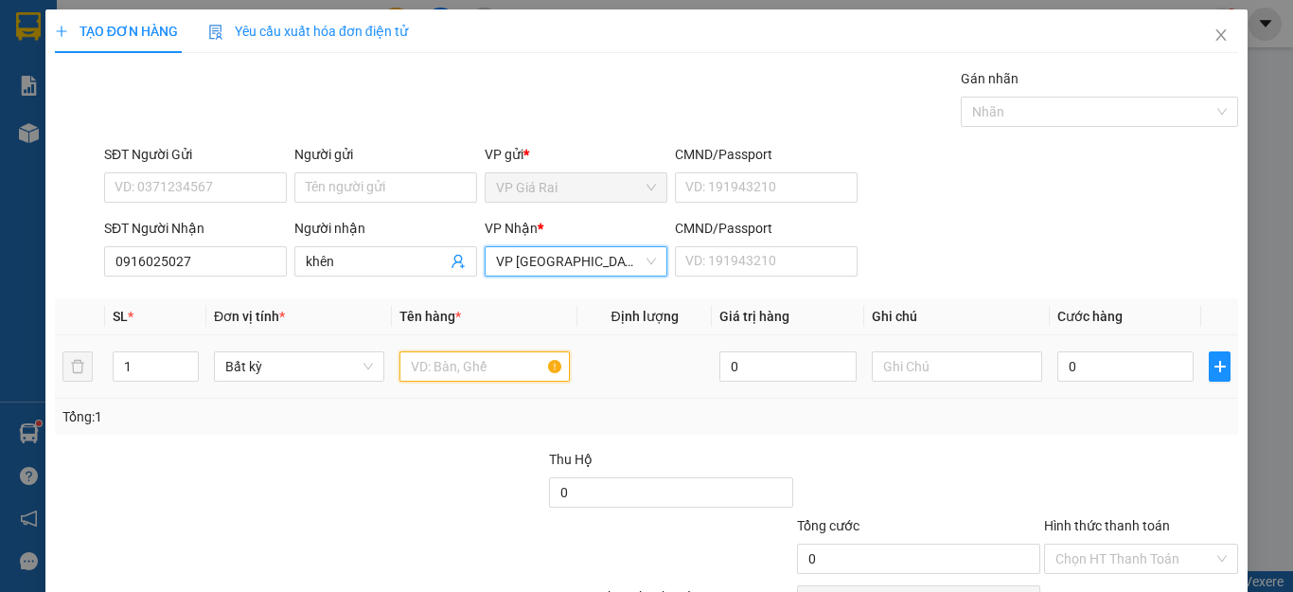
click at [431, 366] on input "text" at bounding box center [485, 366] width 170 height 30
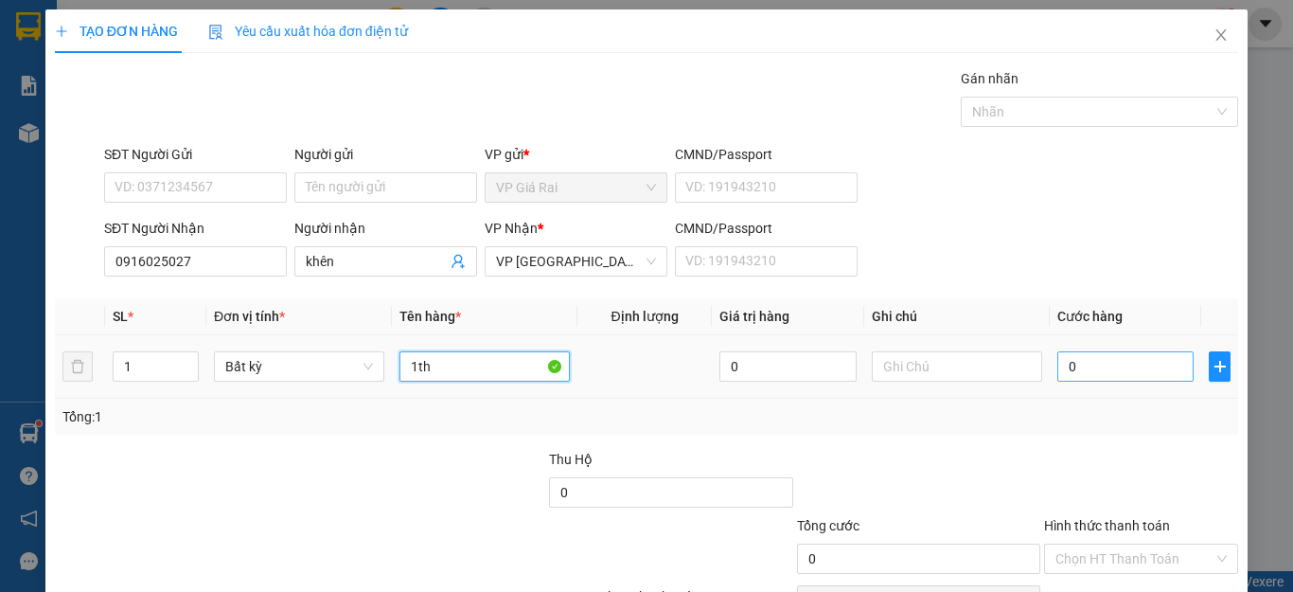
type input "1th"
click at [1088, 364] on input "0" at bounding box center [1126, 366] width 136 height 30
type input "3"
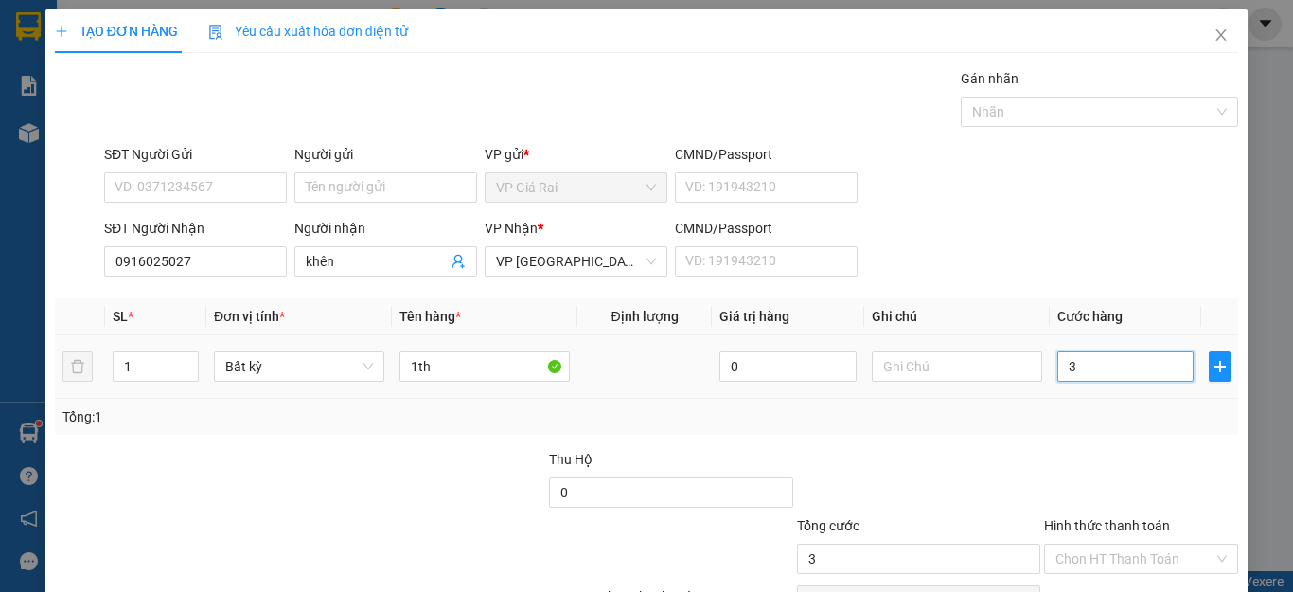
type input "30"
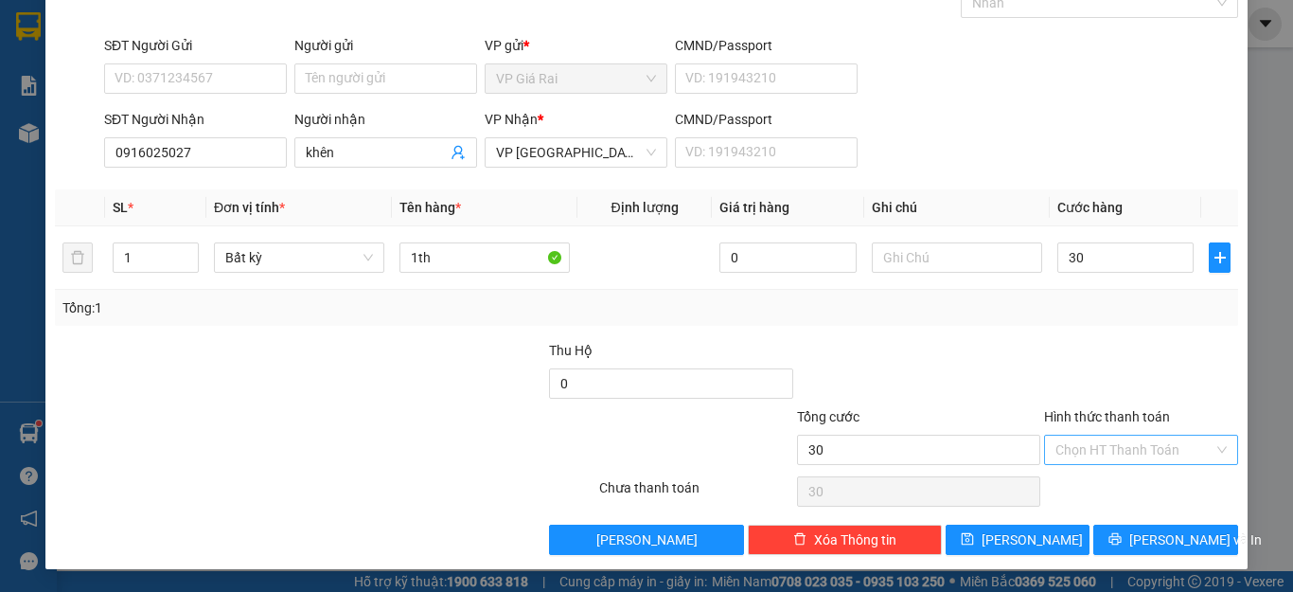
type input "30.000"
drag, startPoint x: 1126, startPoint y: 455, endPoint x: 1125, endPoint y: 466, distance: 11.4
click at [1126, 455] on input "Hình thức thanh toán" at bounding box center [1135, 450] width 158 height 28
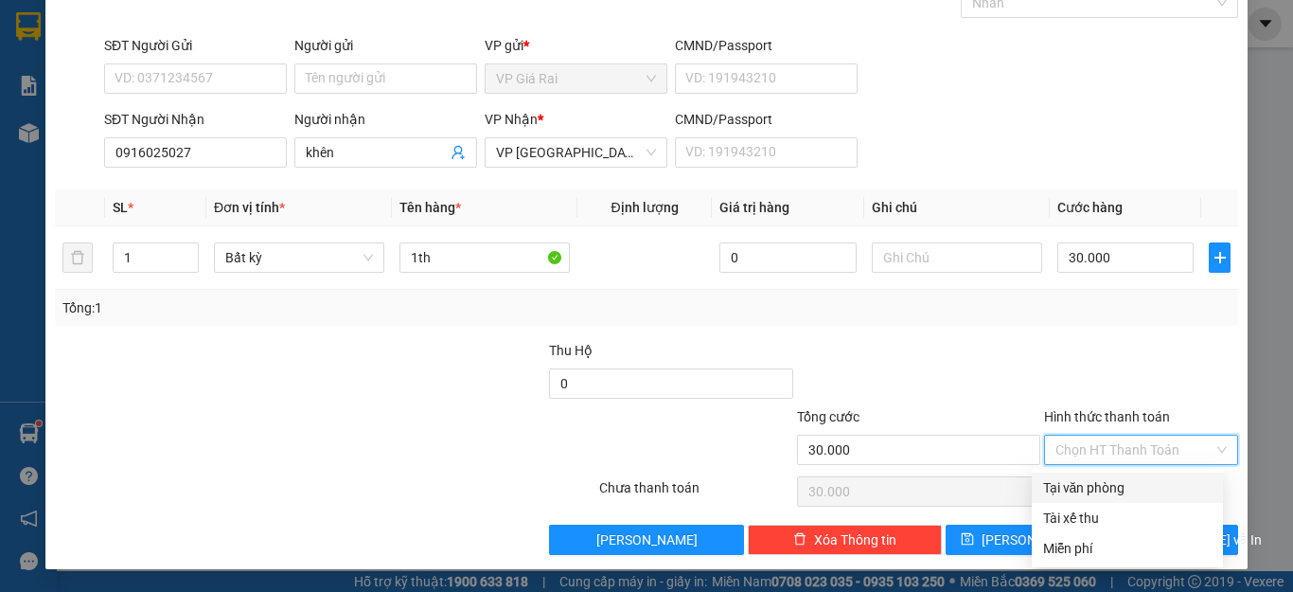
click at [1114, 485] on div "Tại văn phòng" at bounding box center [1127, 487] width 169 height 21
type input "0"
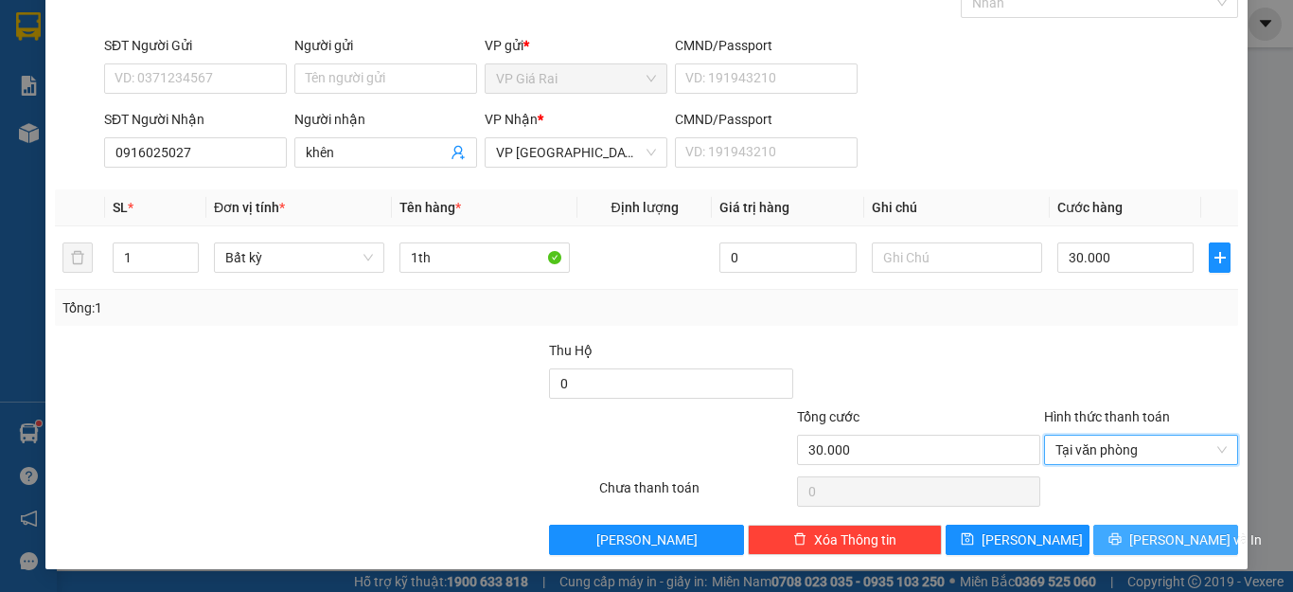
click at [1122, 545] on icon "printer" at bounding box center [1115, 538] width 13 height 13
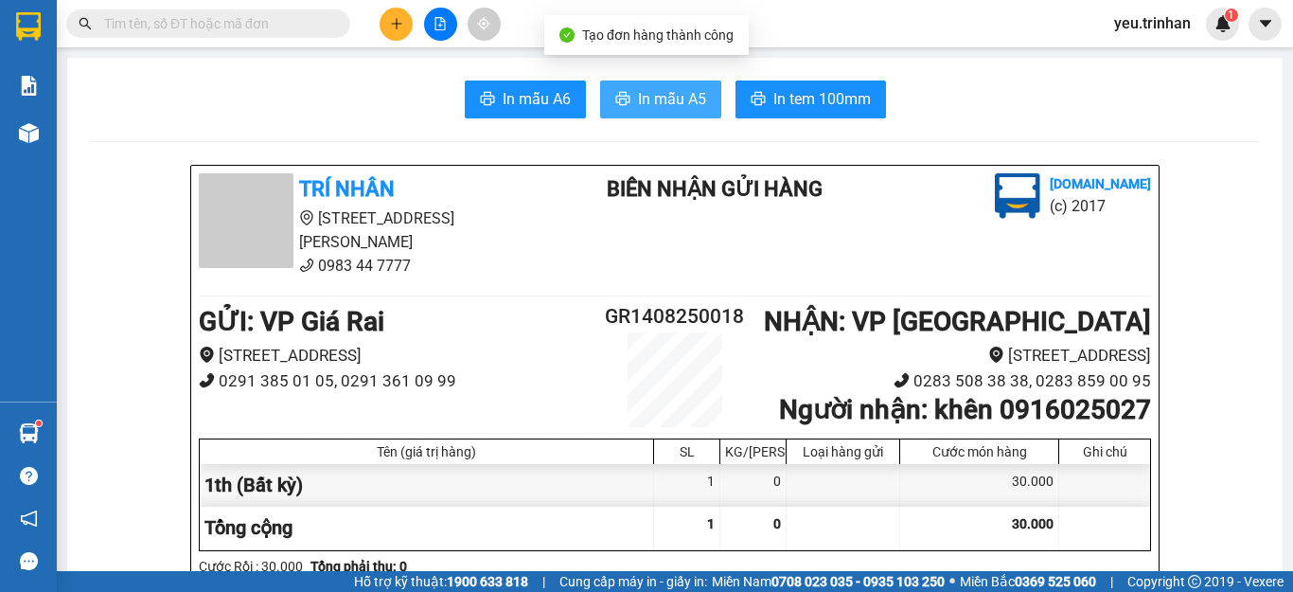
click at [646, 99] on span "In mẫu A5" at bounding box center [672, 99] width 68 height 24
